Goal: Information Seeking & Learning: Learn about a topic

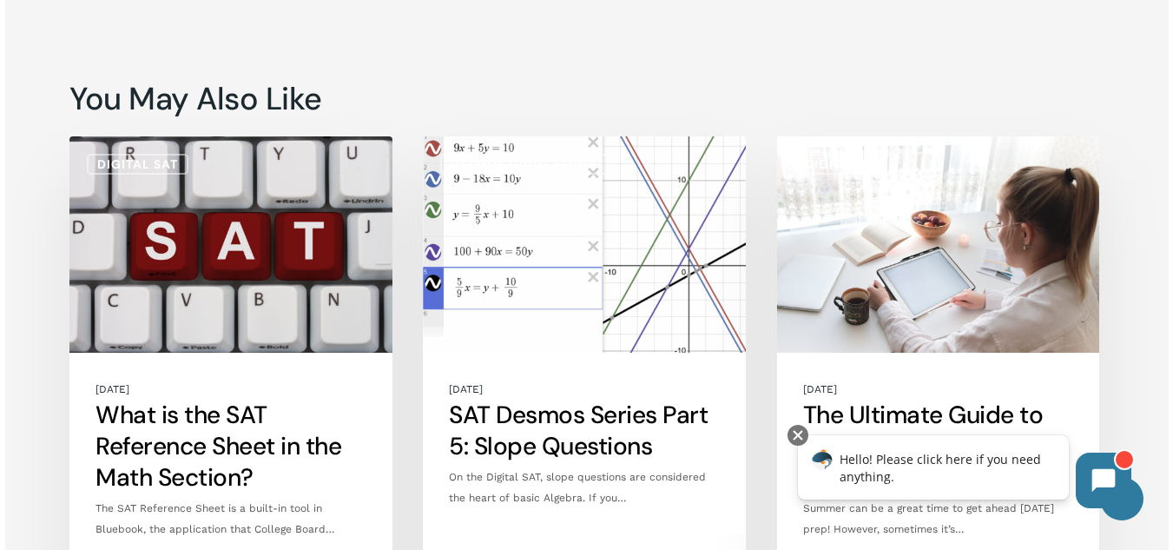
scroll to position [6355, 0]
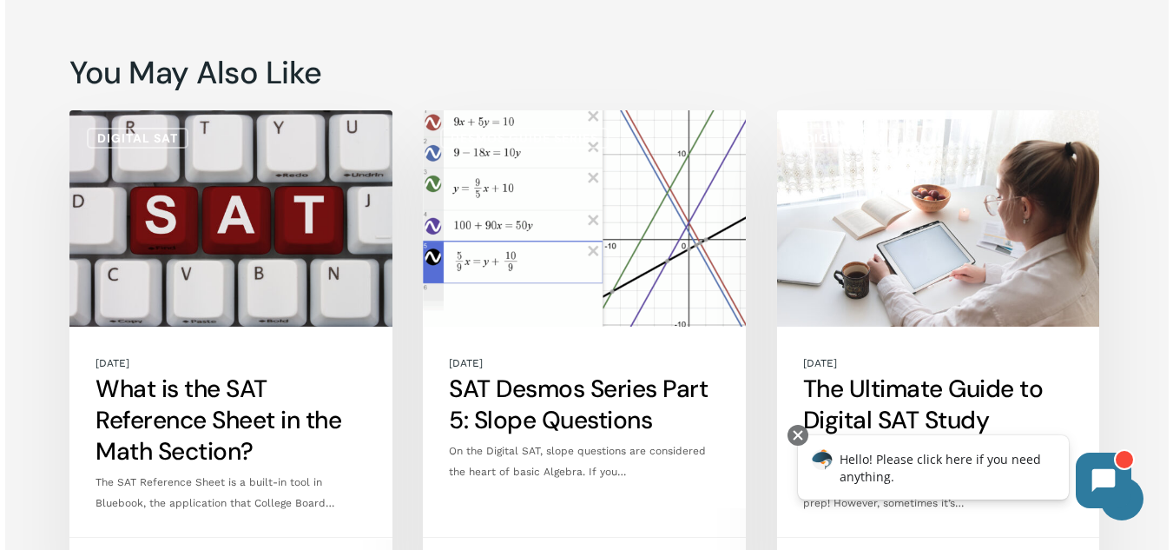
click at [281, 114] on link "What is the SAT Reference Sheet in the Math Section?" at bounding box center [230, 347] width 323 height 475
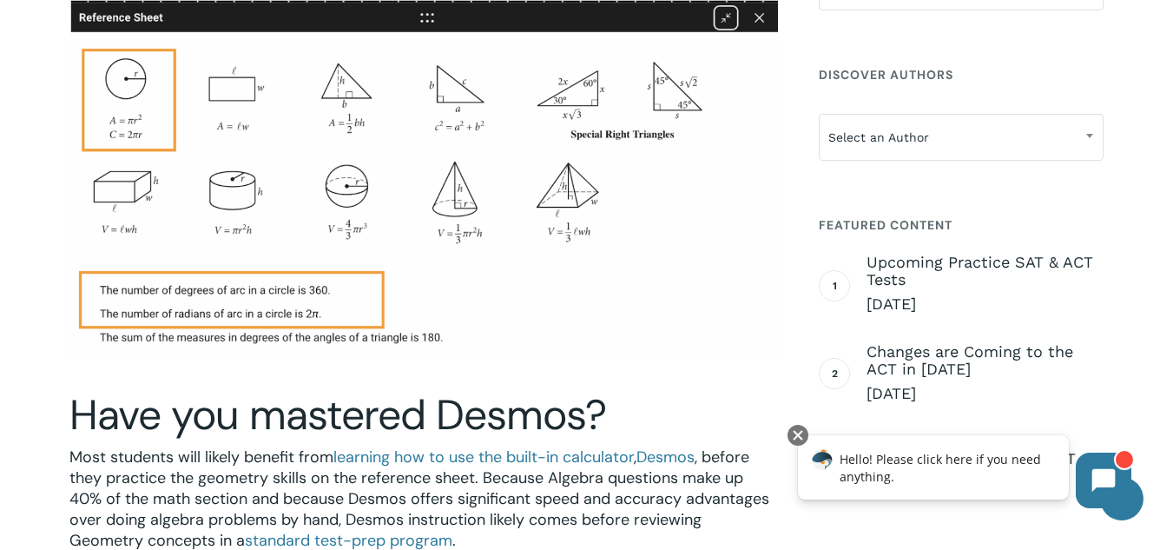
scroll to position [3595, 0]
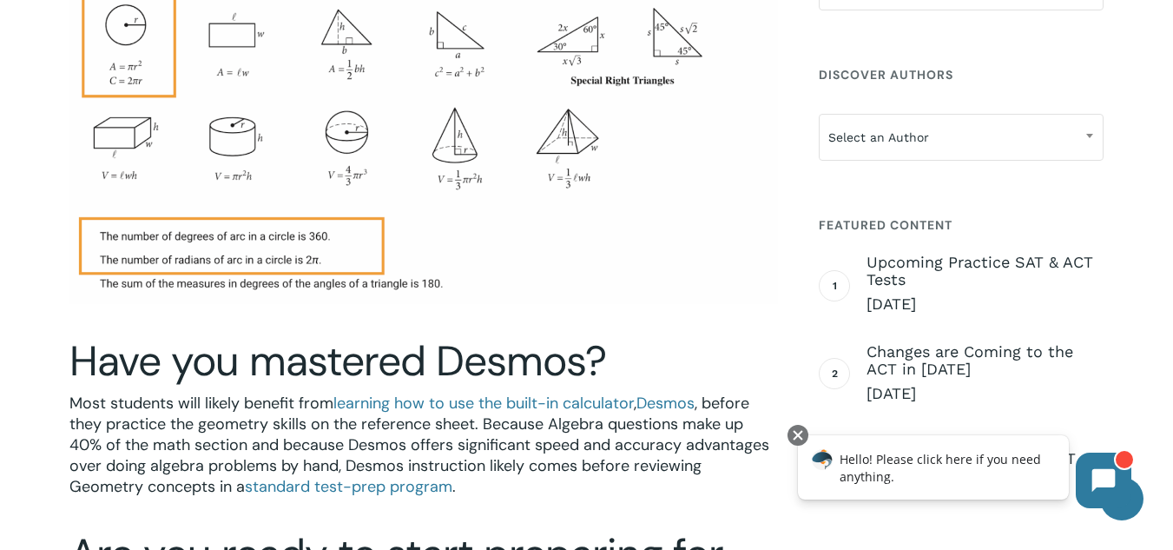
click at [569, 392] on span "learning how to use the built-in calculator" at bounding box center [483, 402] width 300 height 21
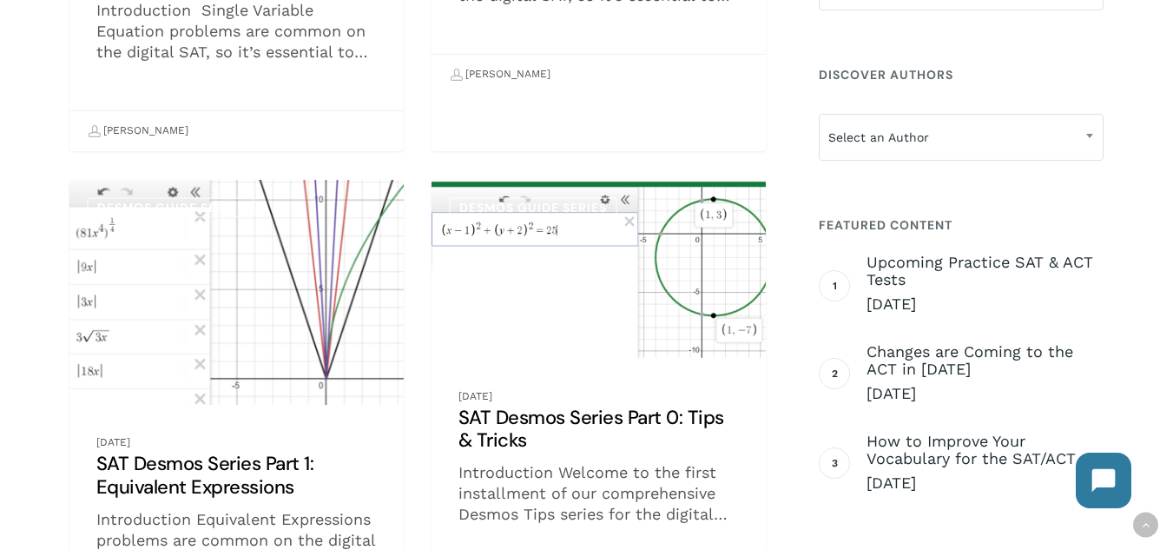
scroll to position [1357, 0]
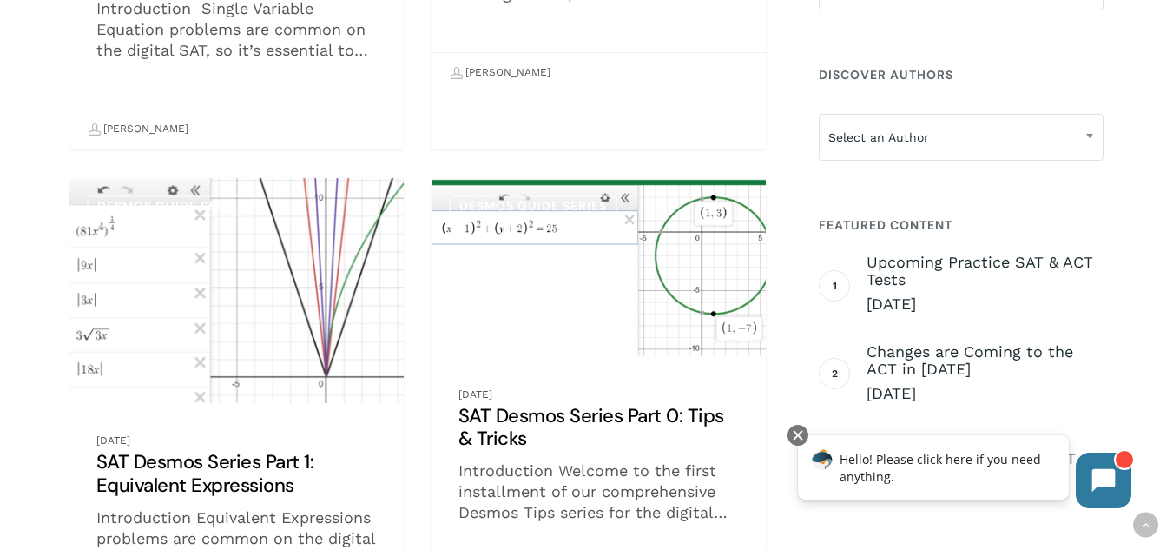
click at [255, 376] on link "SAT Desmos Series Part 1: Equivalent Expressions" at bounding box center [236, 417] width 334 height 479
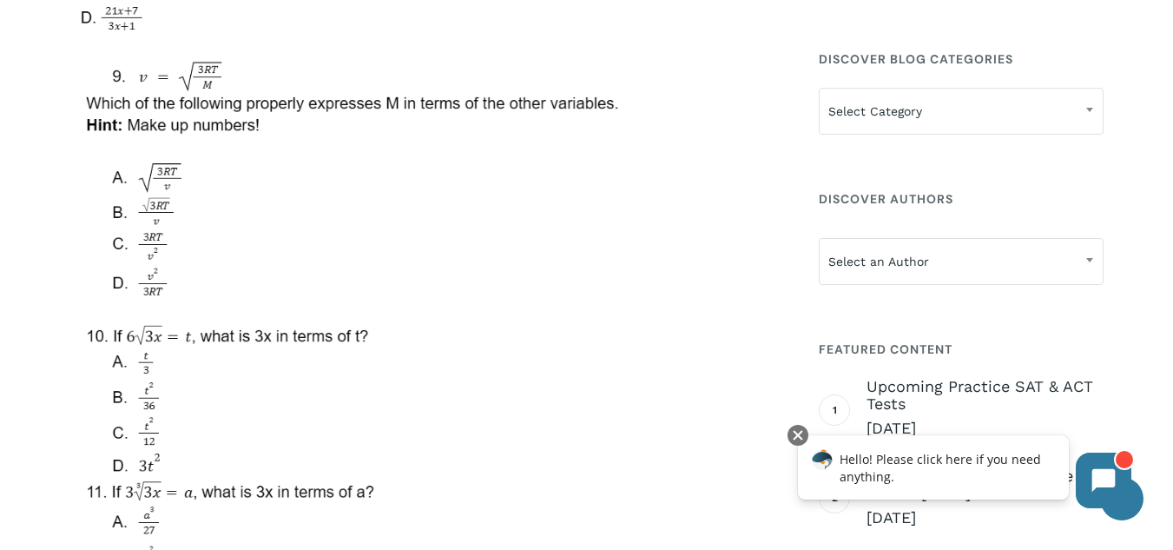
scroll to position [8354, 0]
